Goal: Task Accomplishment & Management: Use online tool/utility

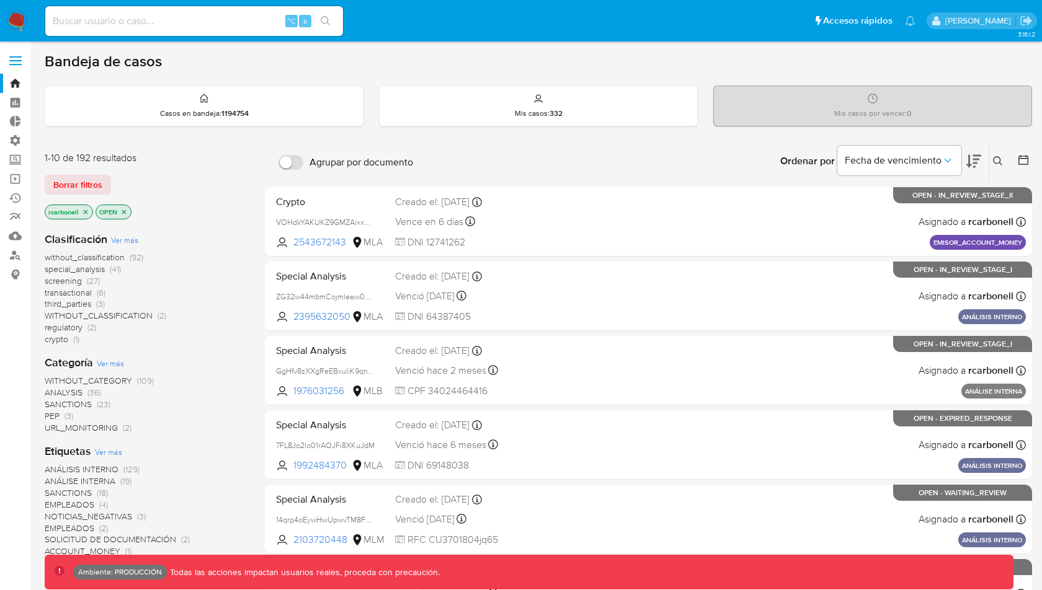
click at [15, 61] on span at bounding box center [15, 61] width 12 height 2
click at [0, 0] on input "checkbox" at bounding box center [0, 0] width 0 height 0
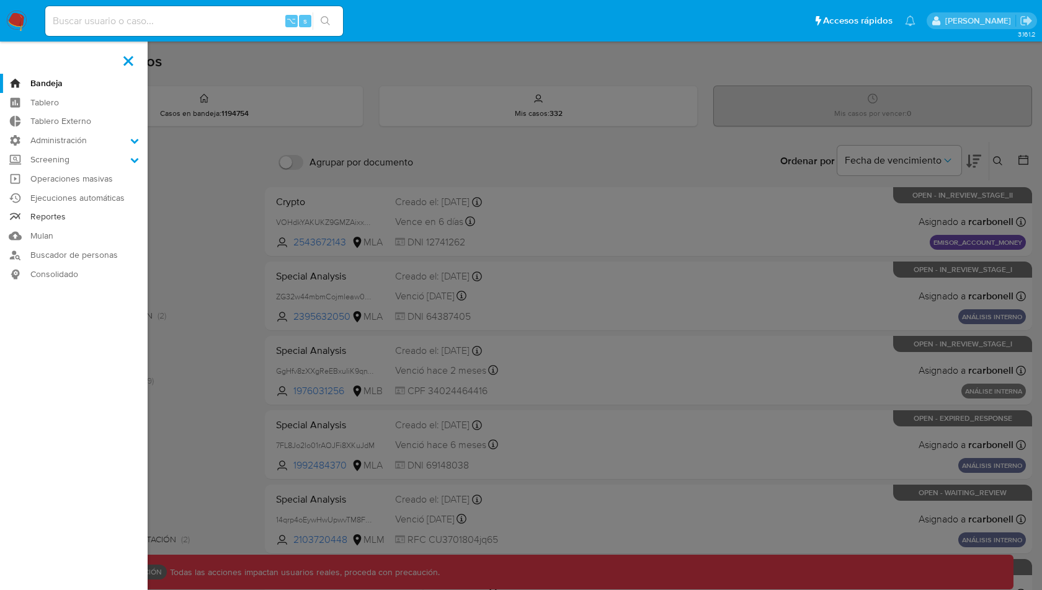
click at [71, 224] on link "Reportes" at bounding box center [74, 217] width 148 height 19
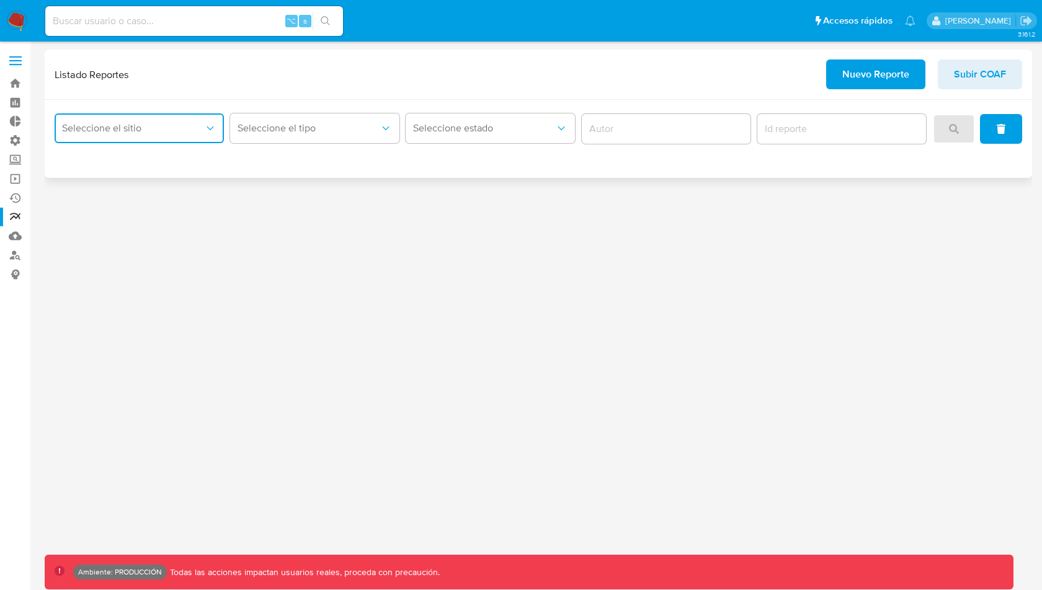
click at [108, 128] on span "Seleccione el sitio" at bounding box center [133, 128] width 142 height 12
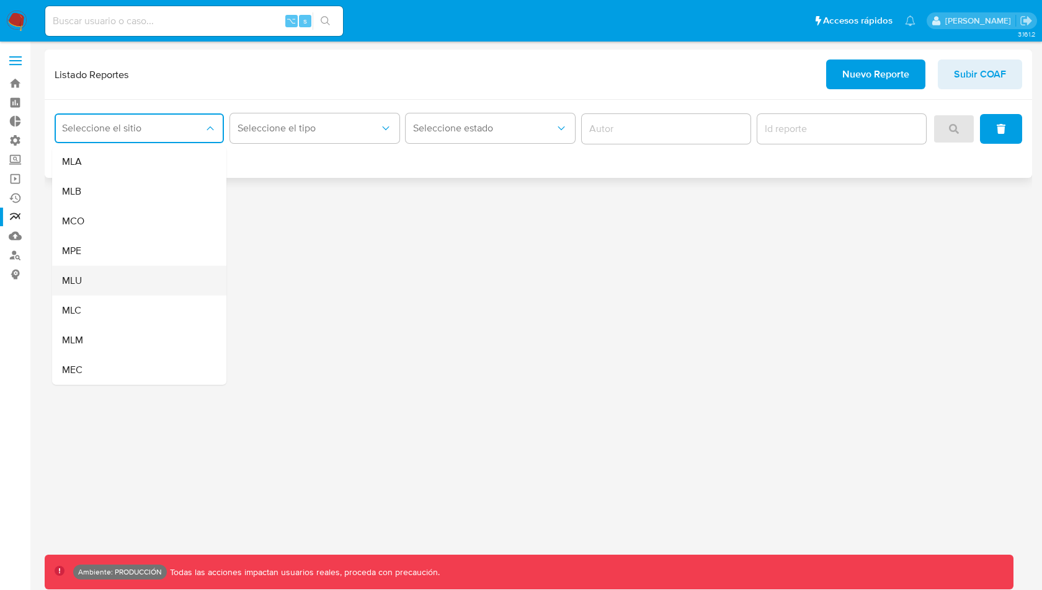
click at [104, 272] on div "MLU" at bounding box center [135, 281] width 147 height 30
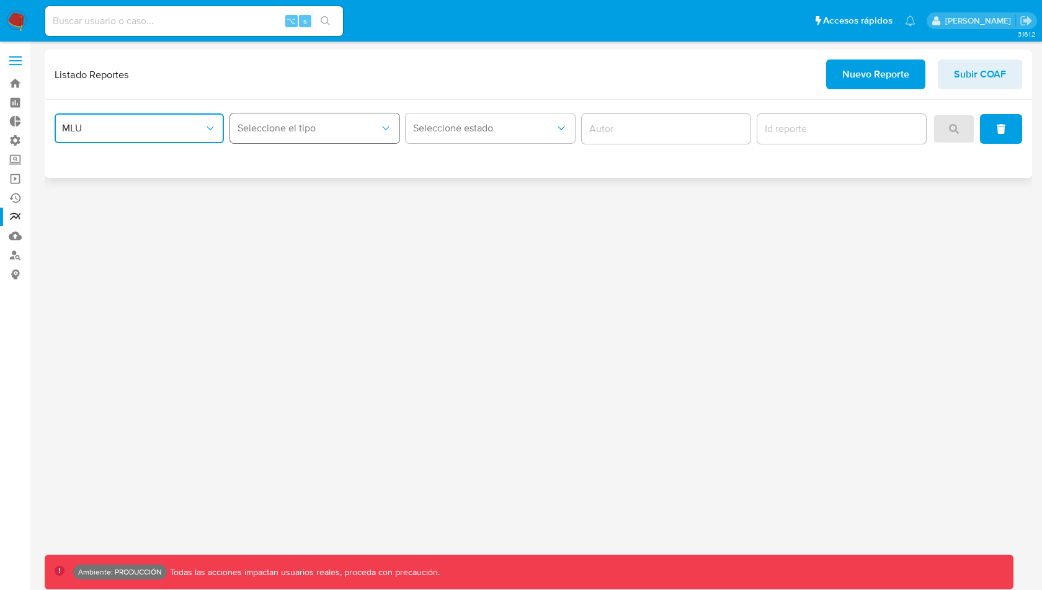
click at [284, 132] on span "Seleccione el tipo" at bounding box center [309, 128] width 142 height 12
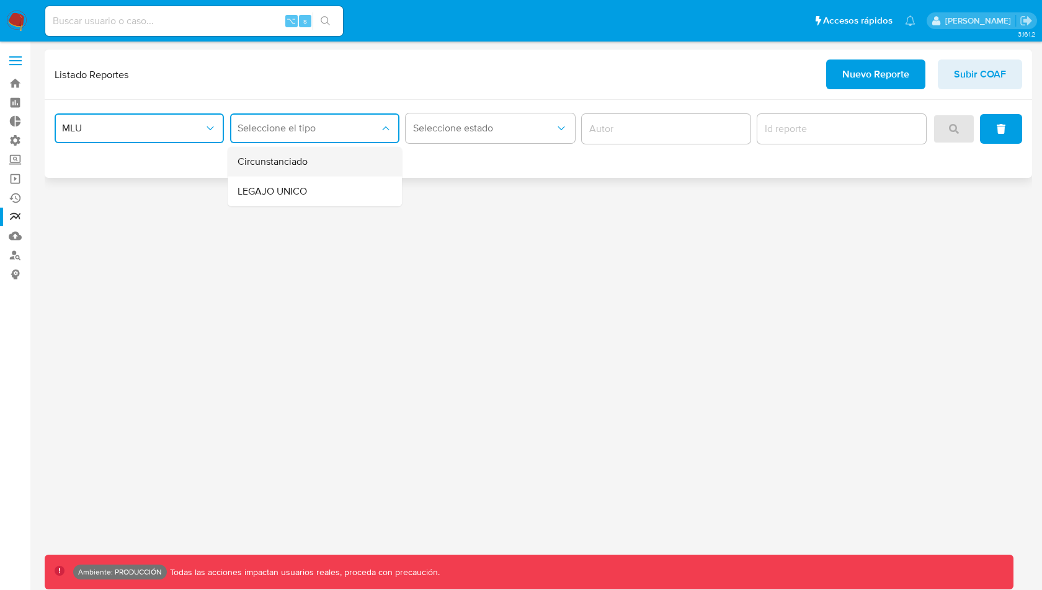
click at [326, 161] on div "Circunstanciado" at bounding box center [311, 162] width 147 height 30
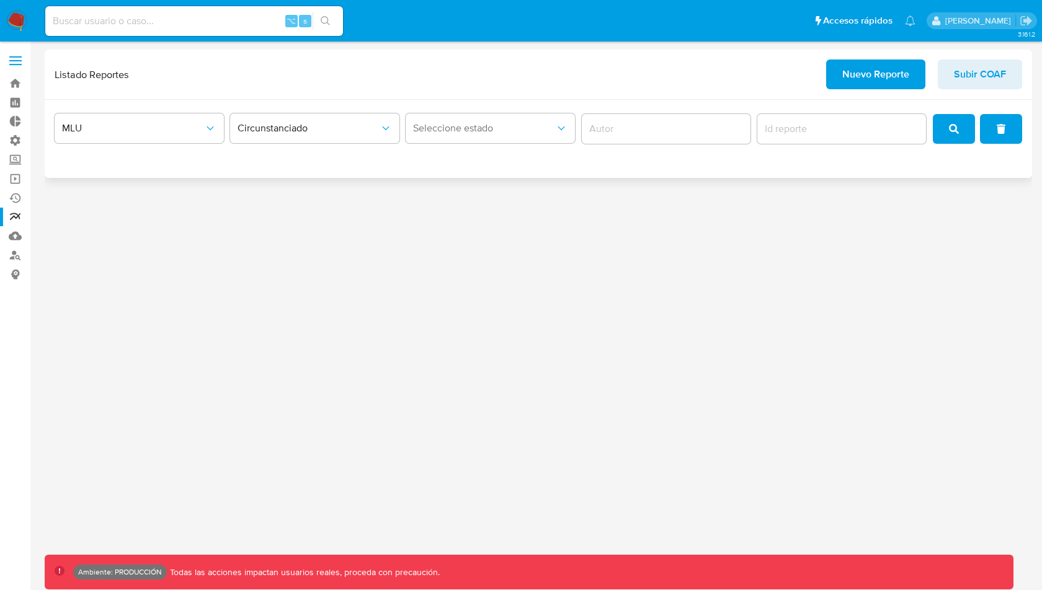
click at [945, 112] on div "MLU Circunstanciado Seleccione estado" at bounding box center [538, 129] width 967 height 38
click at [947, 126] on button "search" at bounding box center [954, 129] width 42 height 30
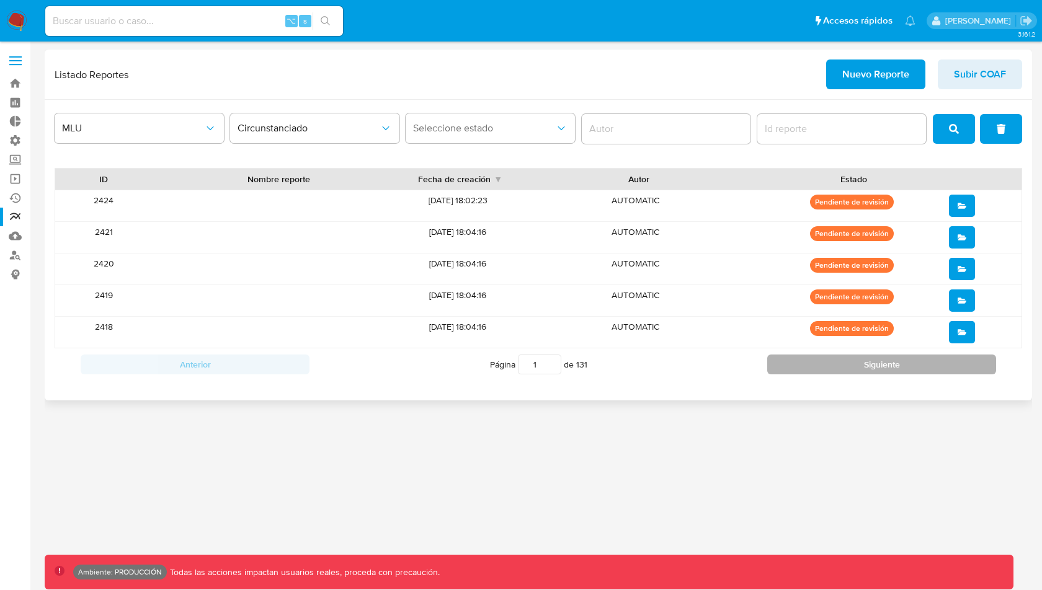
click at [843, 365] on button "Siguiente" at bounding box center [881, 365] width 229 height 20
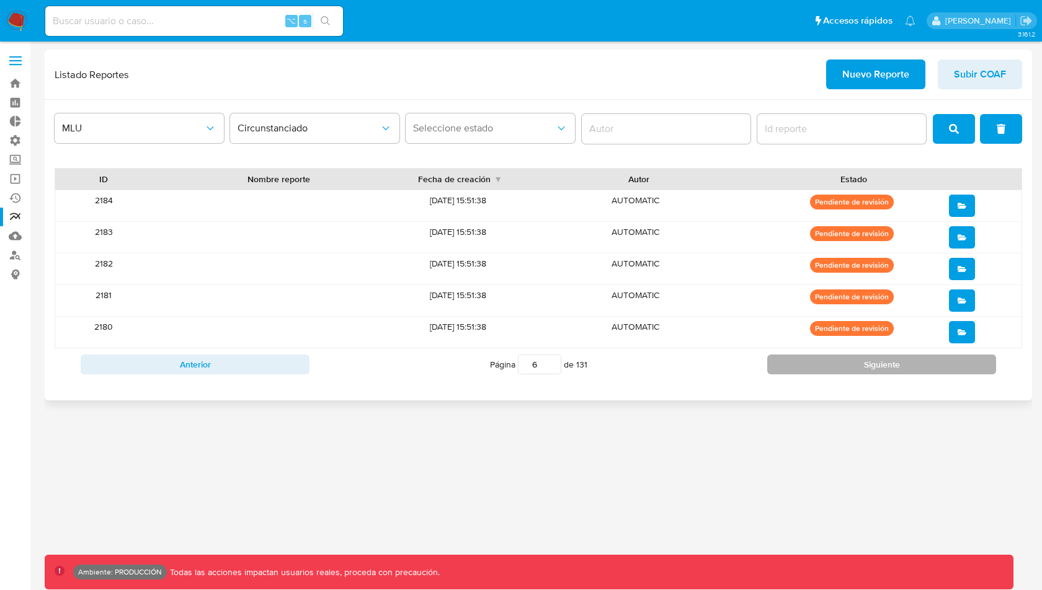
click at [843, 365] on button "Siguiente" at bounding box center [881, 365] width 229 height 20
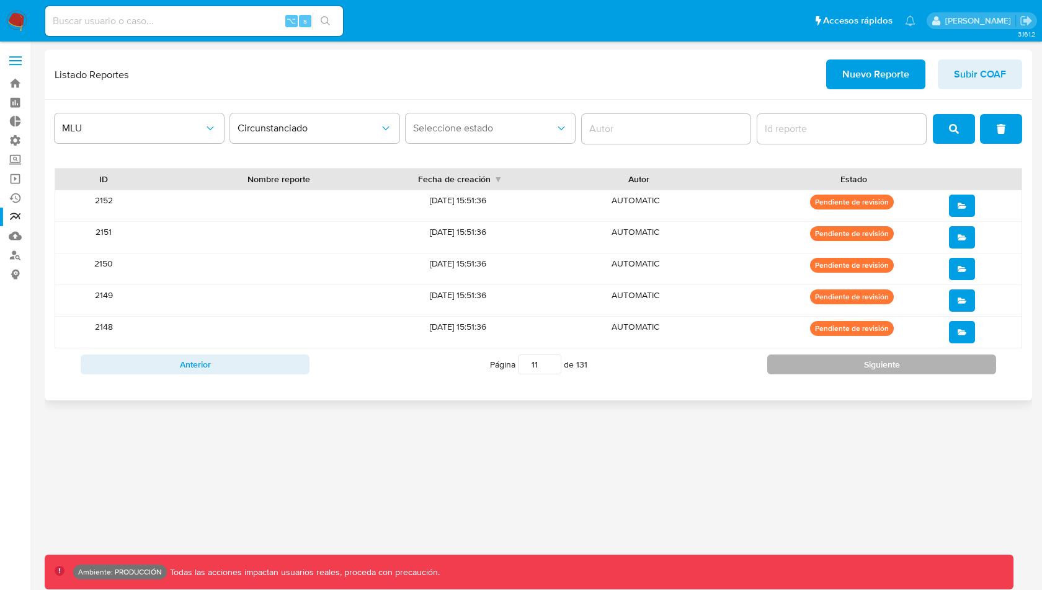
click at [843, 365] on button "Siguiente" at bounding box center [881, 365] width 229 height 20
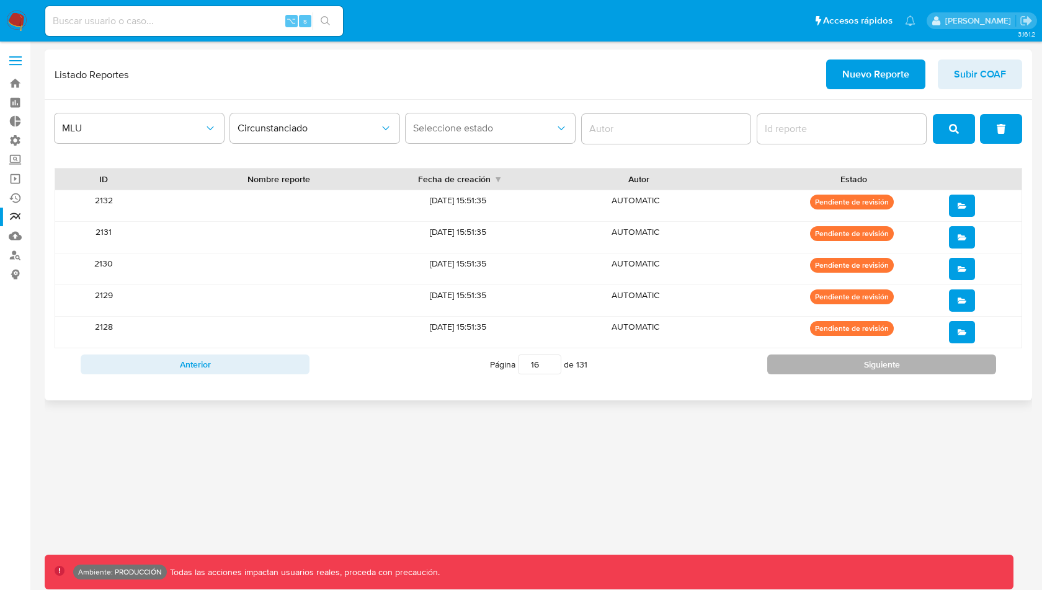
click at [843, 365] on button "Siguiente" at bounding box center [881, 365] width 229 height 20
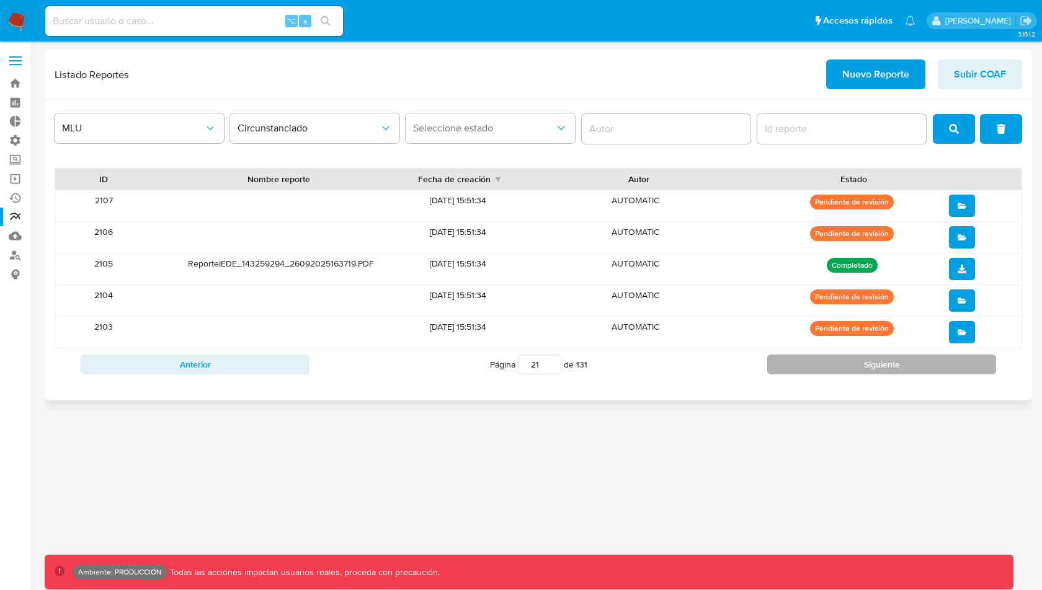
click at [843, 365] on button "Siguiente" at bounding box center [881, 365] width 229 height 20
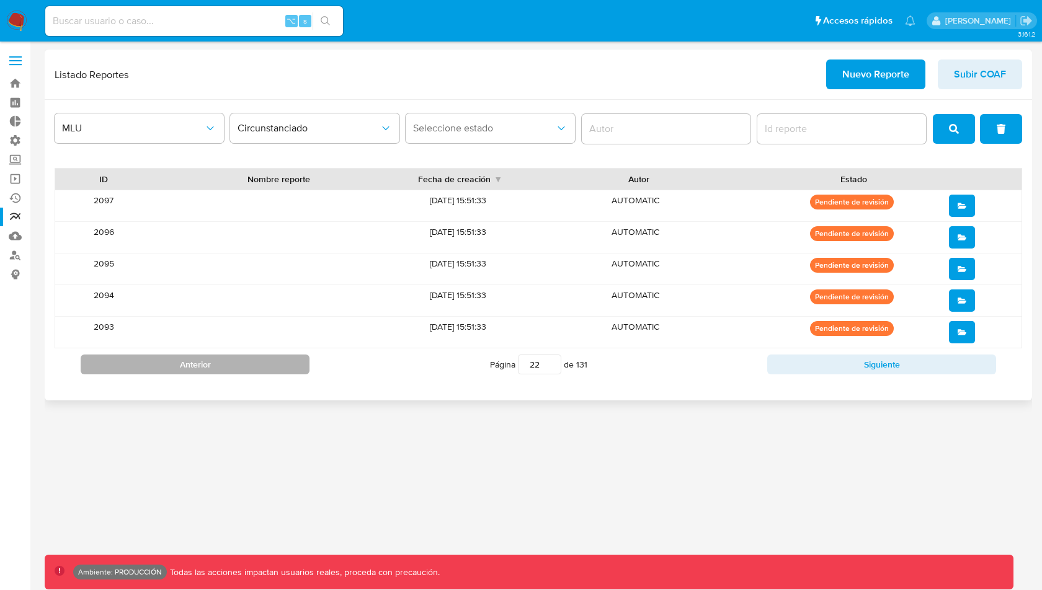
click at [259, 368] on button "Anterior" at bounding box center [195, 365] width 229 height 20
type input "20"
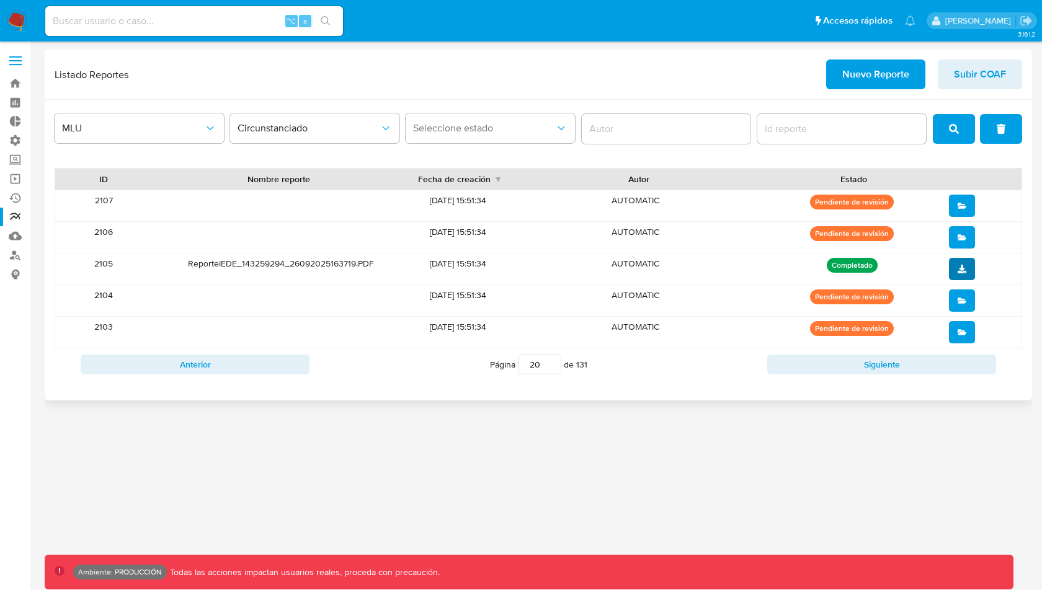
click at [966, 270] on icon "download" at bounding box center [962, 269] width 9 height 9
click at [593, 79] on div "Listado Reportes Nuevo Reporte Subir COAF" at bounding box center [538, 75] width 967 height 30
click at [593, 66] on div "Listado Reportes Nuevo Reporte Subir COAF" at bounding box center [538, 75] width 967 height 30
click at [775, 123] on input "report-id" at bounding box center [841, 129] width 169 height 16
paste input "2175"
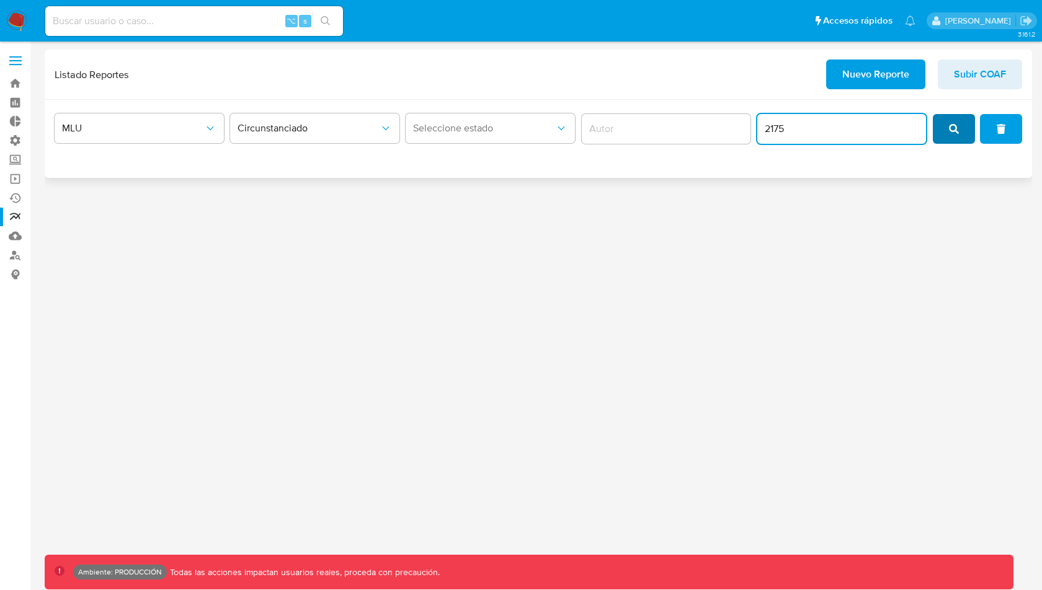
type input "2175"
click at [949, 127] on icon "search" at bounding box center [954, 129] width 10 height 10
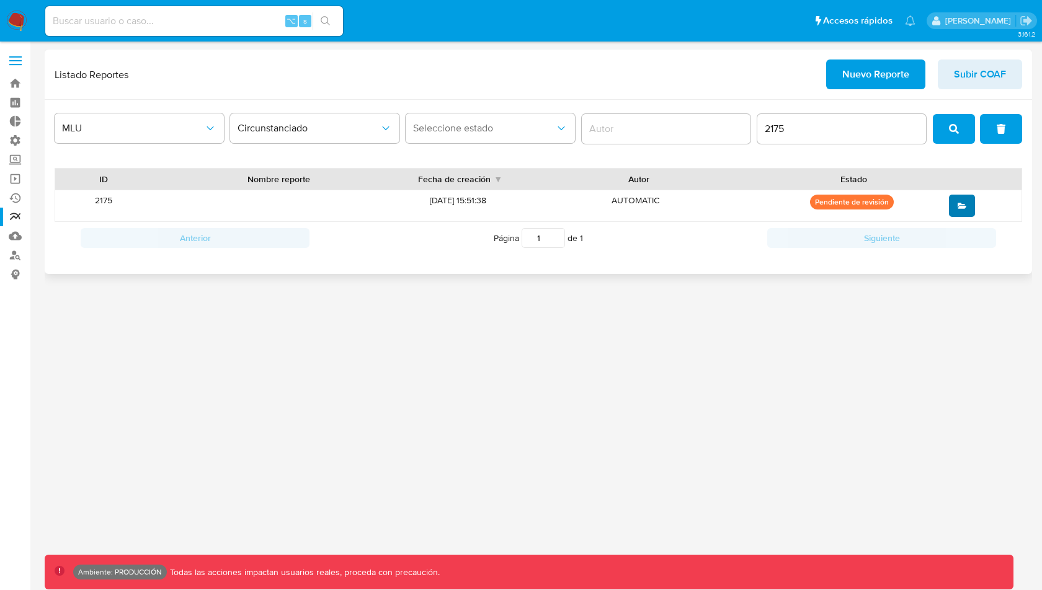
click at [962, 206] on icon "open" at bounding box center [962, 206] width 9 height 6
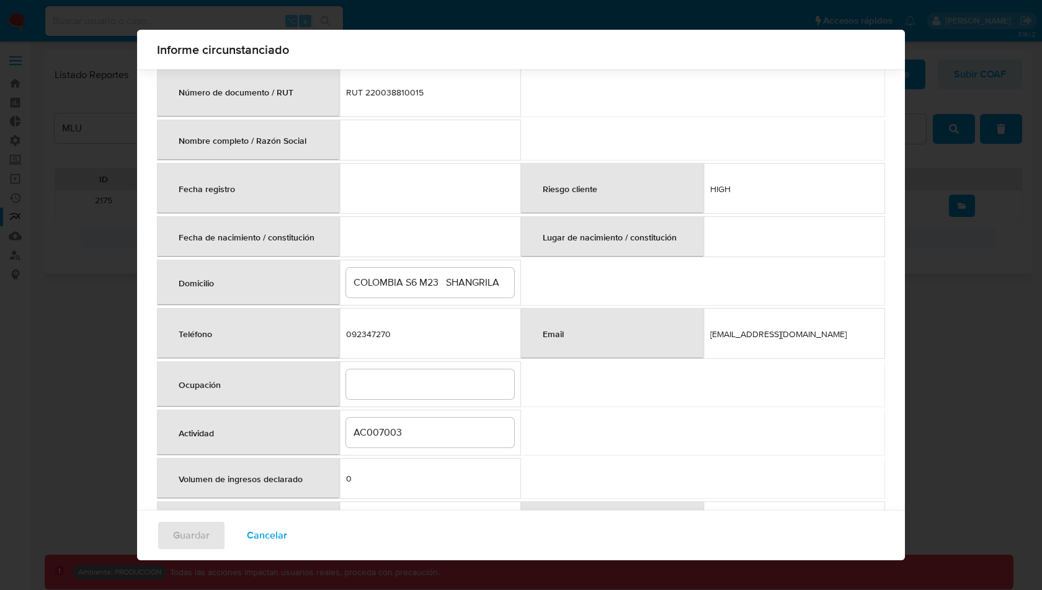
scroll to position [234, 0]
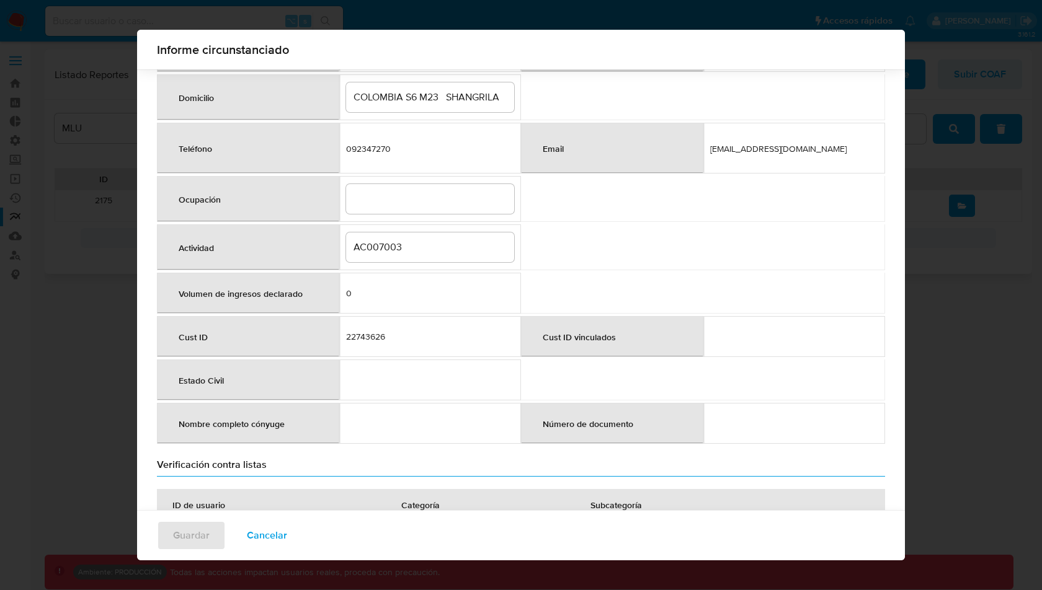
click at [262, 538] on span "Cancelar" at bounding box center [267, 535] width 40 height 27
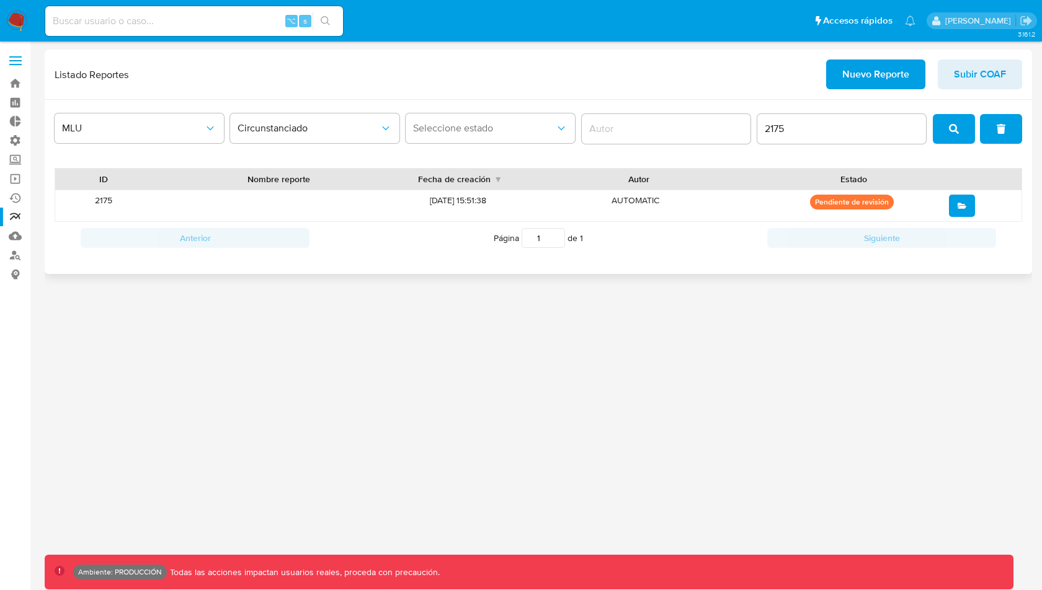
click at [969, 205] on button "open" at bounding box center [962, 206] width 26 height 22
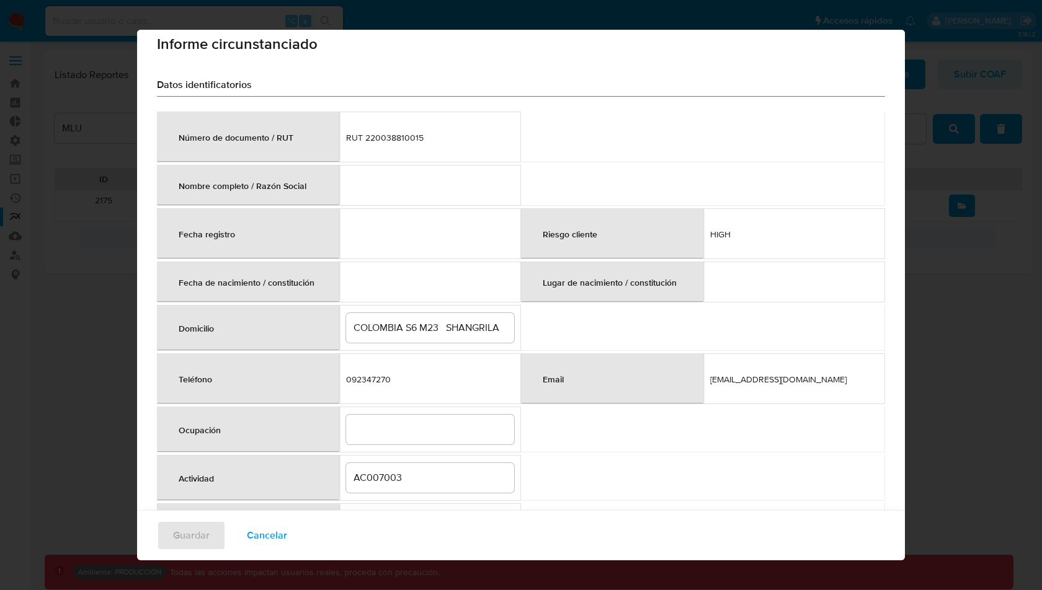
scroll to position [0, 0]
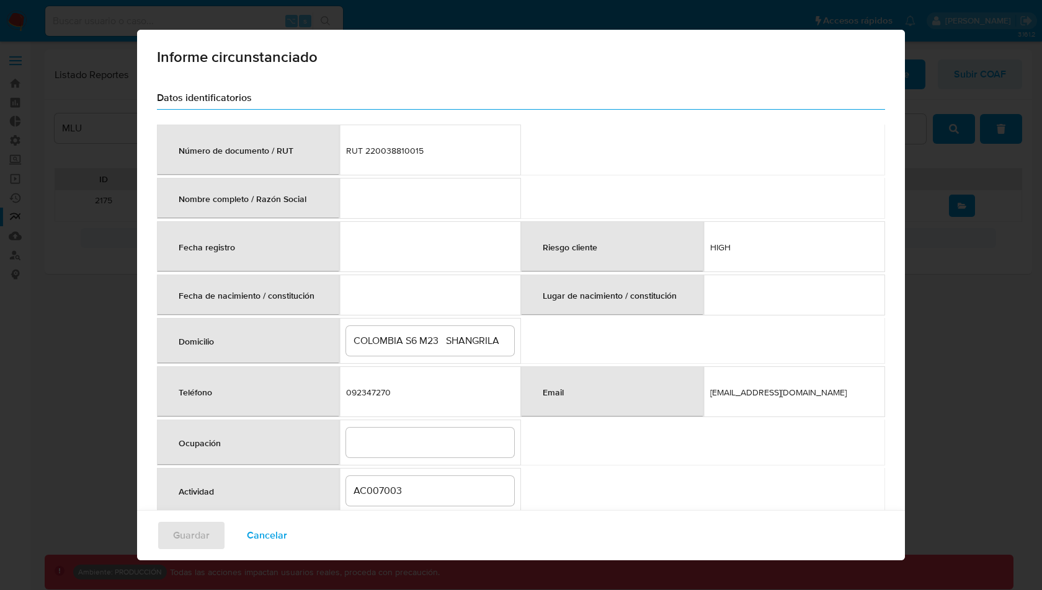
click at [474, 339] on input "COLOMBIA S6 M23 SHANGRILA" at bounding box center [430, 341] width 169 height 16
click at [450, 340] on input "COLOMBIA S6 M23 SHANGRILA" at bounding box center [430, 341] width 169 height 16
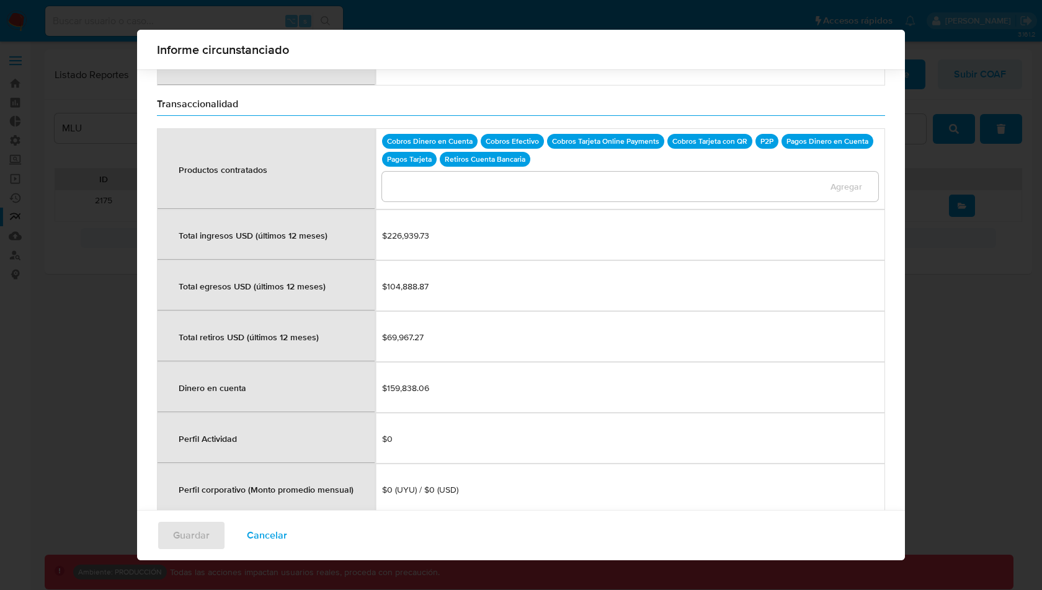
scroll to position [1105, 0]
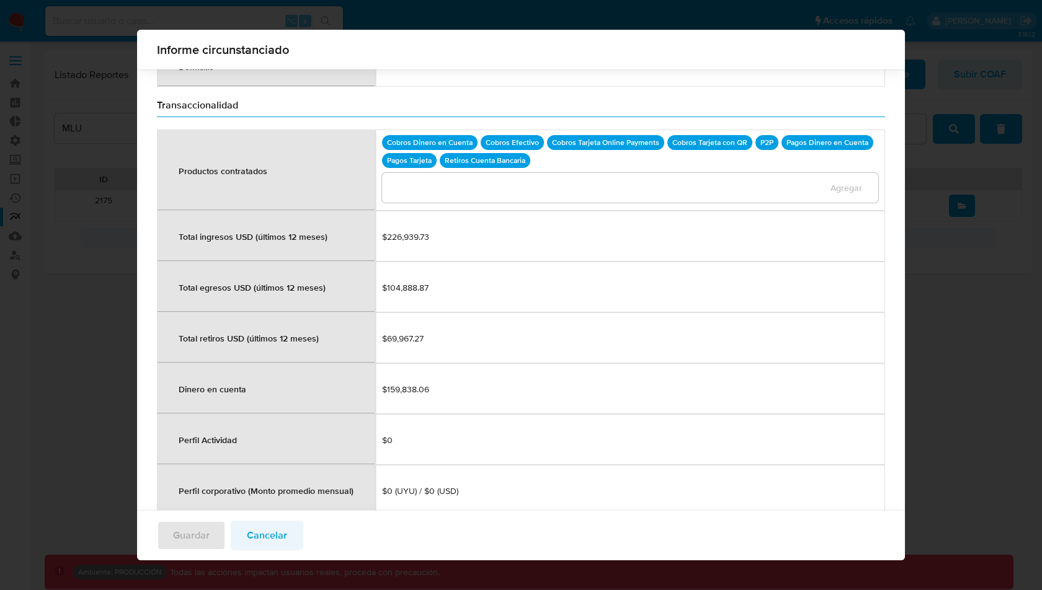
click at [278, 538] on span "Cancelar" at bounding box center [267, 535] width 40 height 27
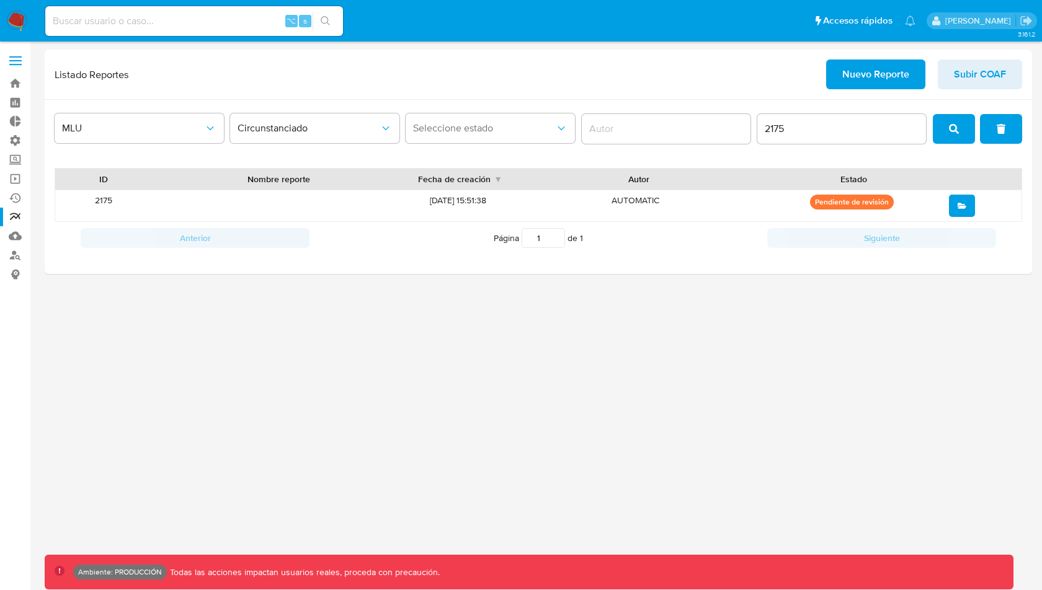
click at [566, 362] on div "3.161.2 Ambiente: PRODUCCIÓN Todas las acciones impactan usuarios reales, proce…" at bounding box center [538, 316] width 987 height 533
click at [959, 198] on span "open" at bounding box center [962, 206] width 9 height 20
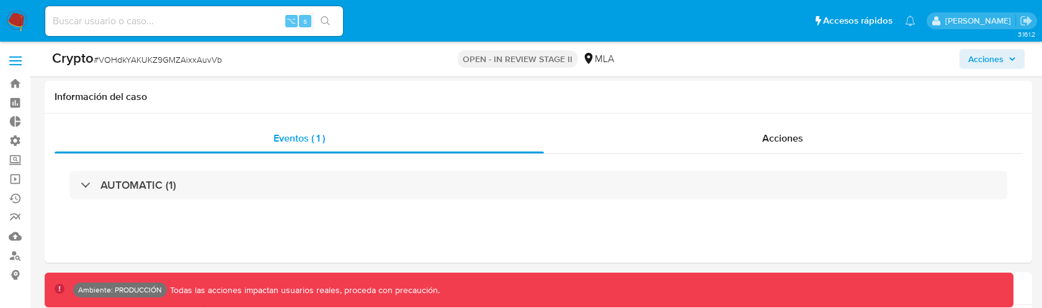
select select "10"
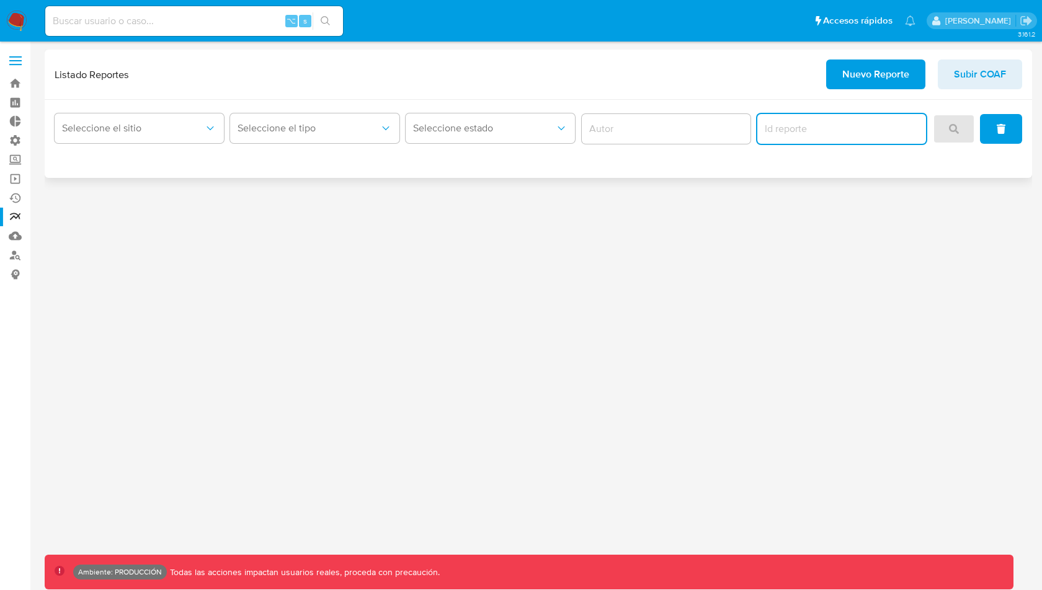
click at [806, 129] on input "report-id" at bounding box center [841, 129] width 169 height 16
click at [159, 125] on span "Seleccione el sitio" at bounding box center [133, 128] width 142 height 12
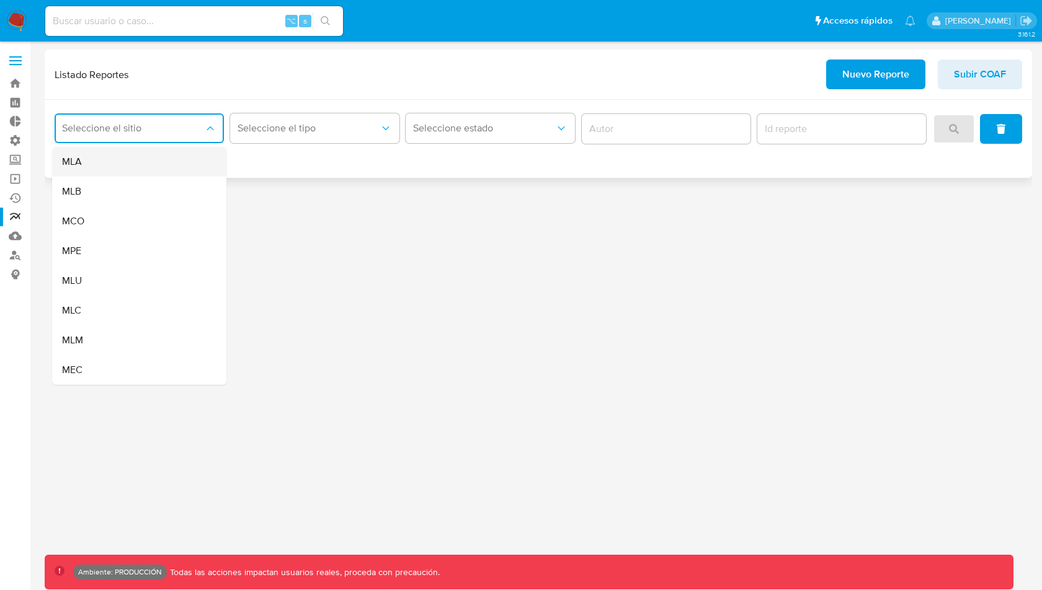
click at [163, 156] on div "MLA" at bounding box center [135, 162] width 147 height 30
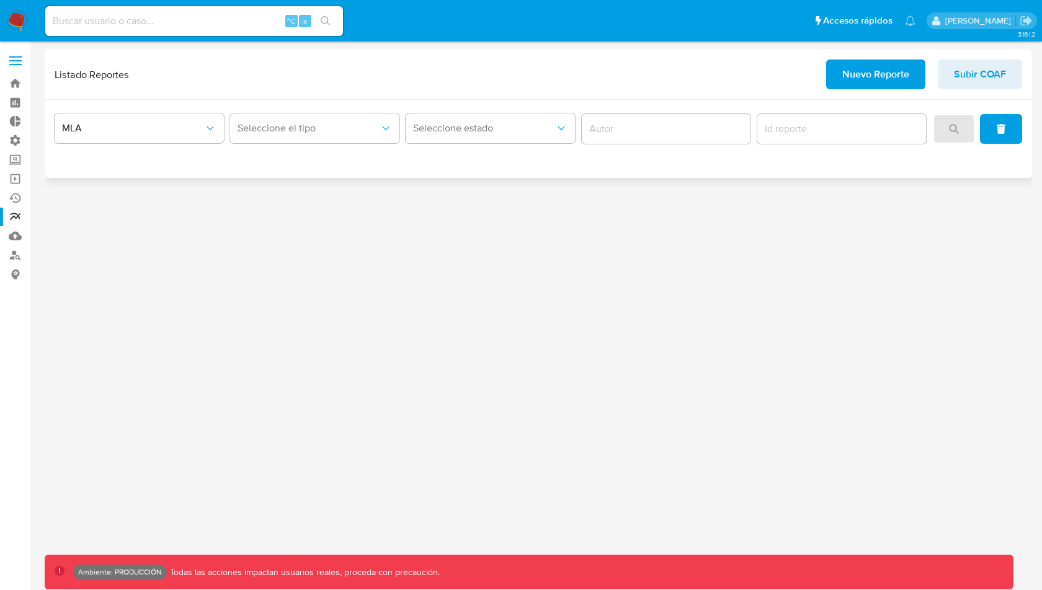
click at [163, 156] on div "MLA Seleccione el tipo Seleccione estado" at bounding box center [538, 139] width 987 height 78
click at [169, 136] on button "MLA" at bounding box center [139, 128] width 169 height 30
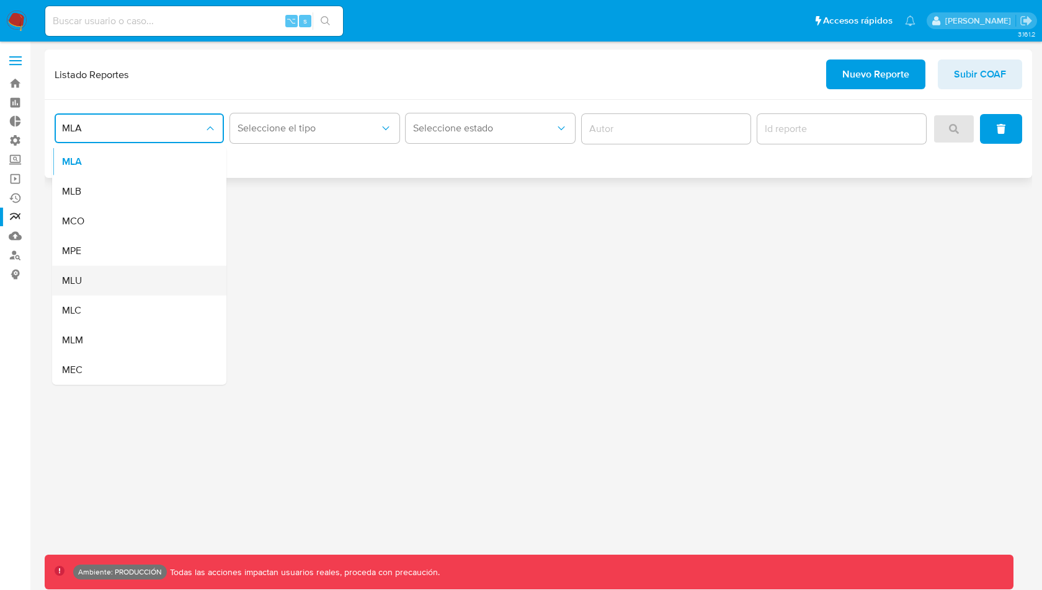
click at [113, 290] on div "MLU" at bounding box center [135, 281] width 147 height 30
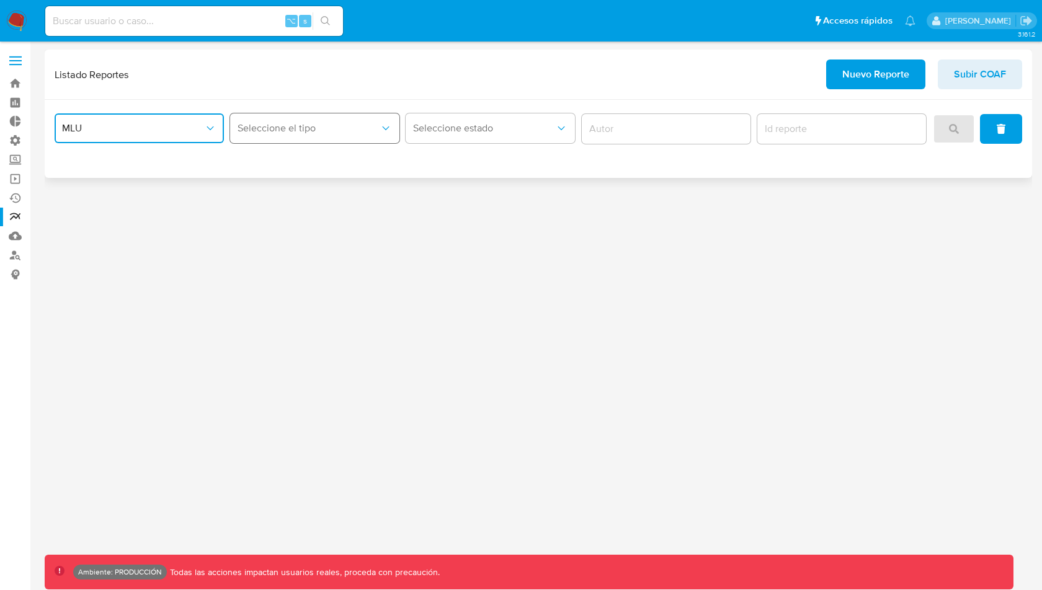
click at [282, 120] on button "Seleccione el tipo" at bounding box center [314, 128] width 169 height 30
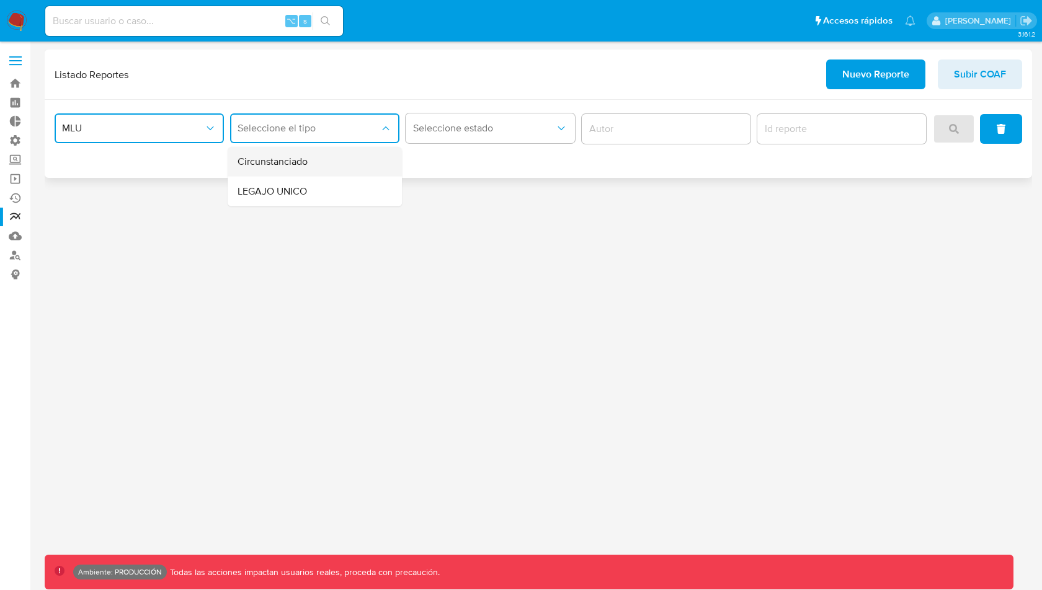
click at [293, 157] on span "Circunstanciado" at bounding box center [273, 162] width 70 height 12
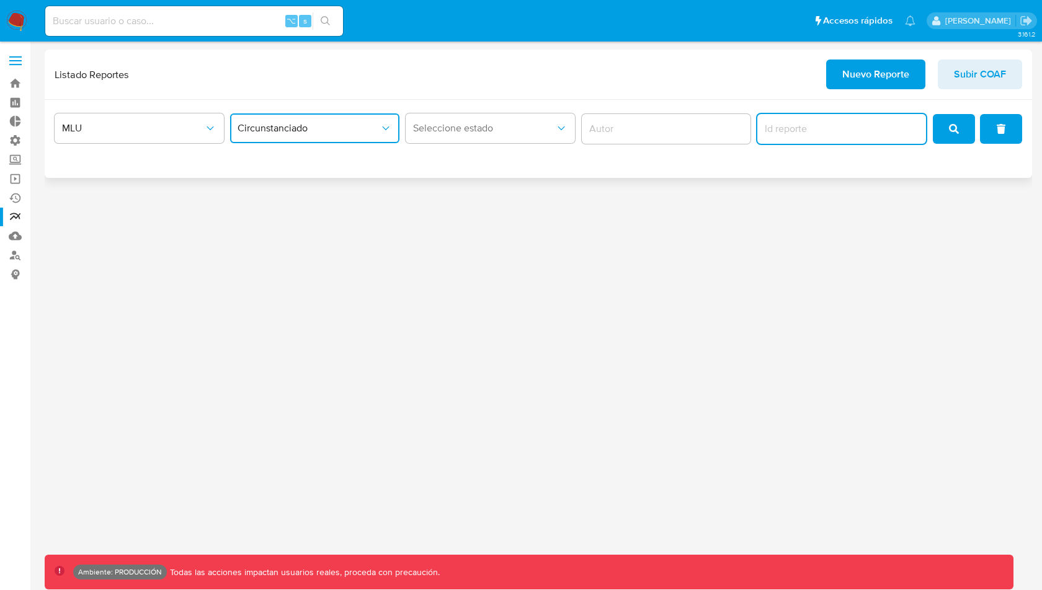
click at [806, 128] on input "report-id" at bounding box center [841, 129] width 169 height 16
type input "920"
click at [942, 134] on button "search" at bounding box center [954, 129] width 42 height 30
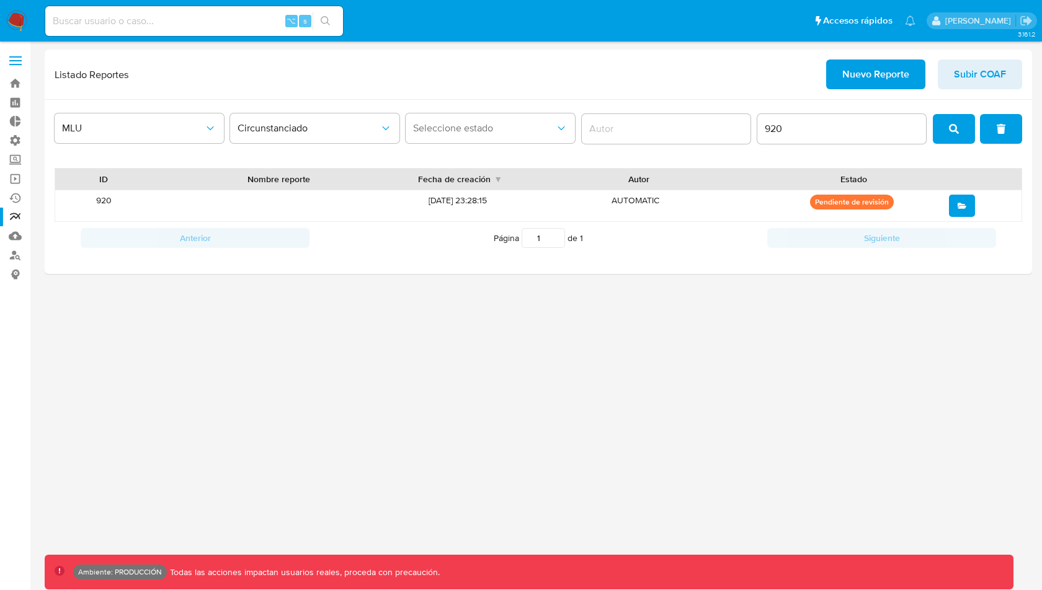
click at [823, 363] on div "3.161.2 Ambiente: PRODUCCIÓN Todas las acciones impactan usuarios reales, proce…" at bounding box center [538, 316] width 987 height 533
click at [969, 205] on button "open" at bounding box center [962, 206] width 26 height 22
